Goal: Entertainment & Leisure: Consume media (video, audio)

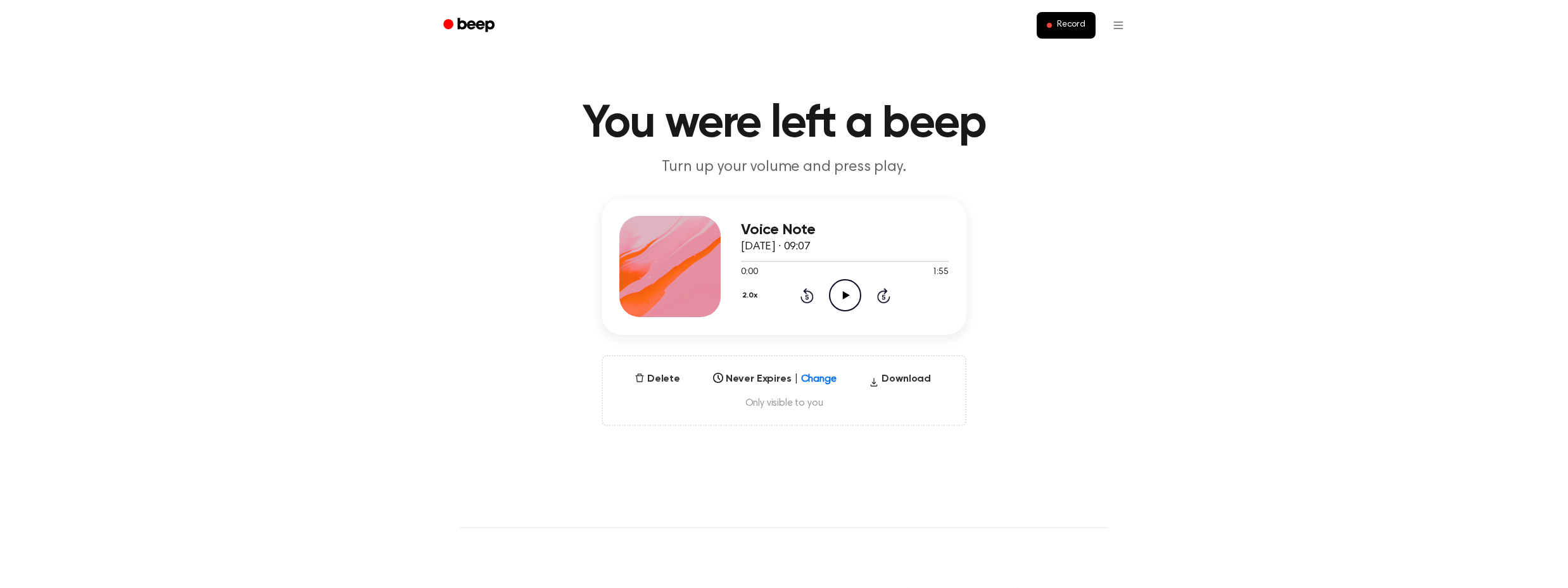
click at [823, 381] on div at bounding box center [829, 375] width 24 height 16
drag, startPoint x: 810, startPoint y: 465, endPoint x: 810, endPoint y: 443, distance: 22.0
click at [809, 464] on div "[DATE]" at bounding box center [775, 469] width 133 height 22
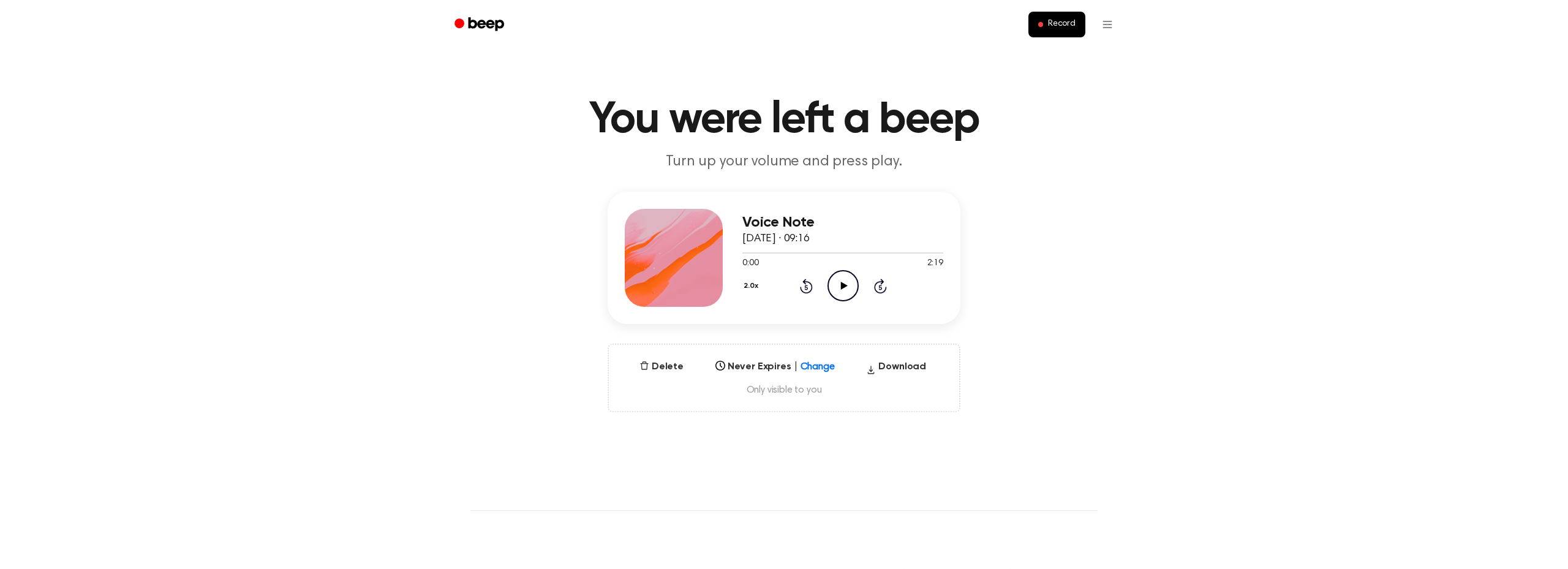
click at [822, 367] on icon at bounding box center [828, 364] width 13 height 13
click at [773, 432] on div "[DATE]" at bounding box center [775, 432] width 129 height 21
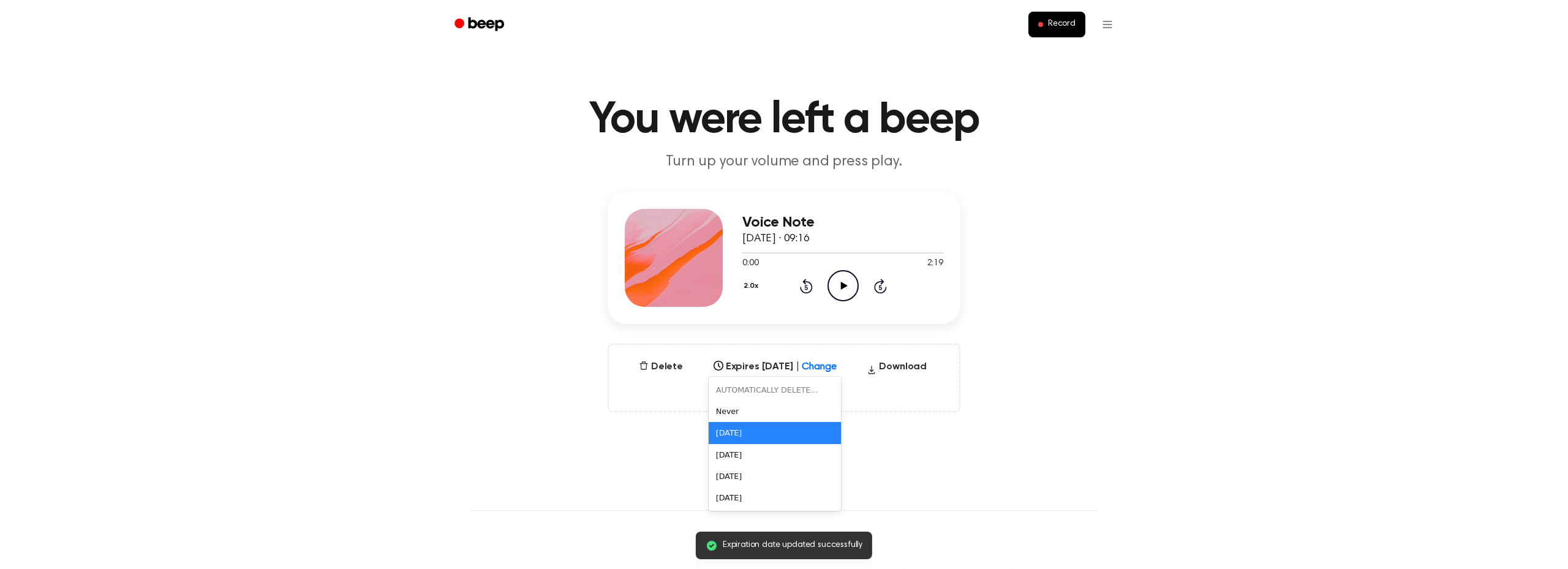
click at [819, 364] on div "[DATE]" at bounding box center [764, 363] width 109 height 14
click at [768, 454] on div "[DATE]" at bounding box center [775, 454] width 133 height 21
